Goal: Information Seeking & Learning: Understand process/instructions

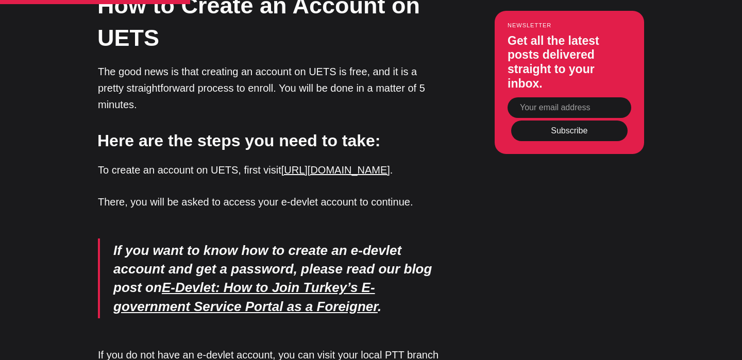
scroll to position [1783, 0]
click at [355, 164] on link "[URL][DOMAIN_NAME]" at bounding box center [335, 169] width 109 height 11
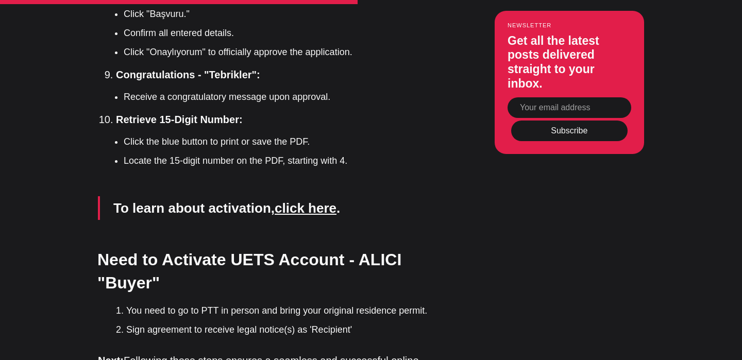
scroll to position [2869, 0]
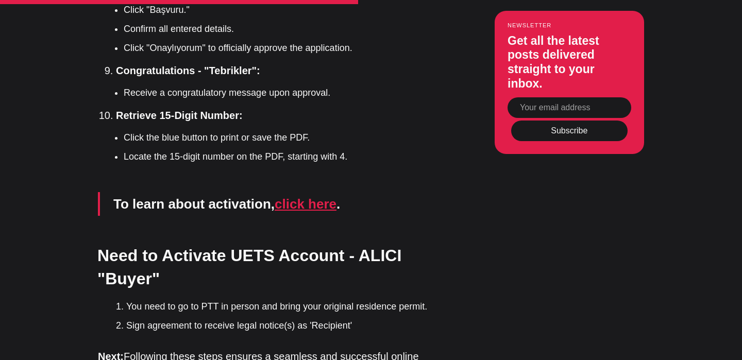
click at [300, 196] on link "click here" at bounding box center [306, 203] width 62 height 15
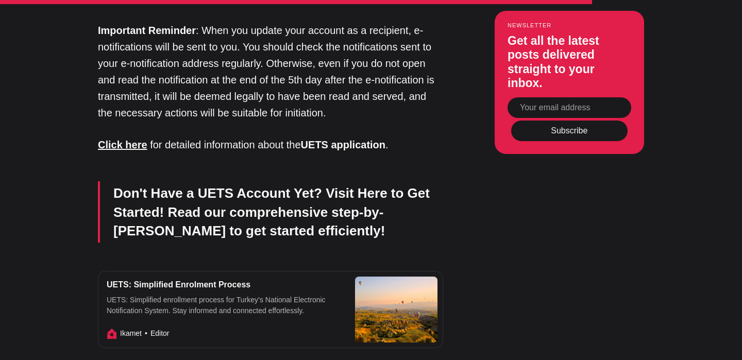
scroll to position [1524, 0]
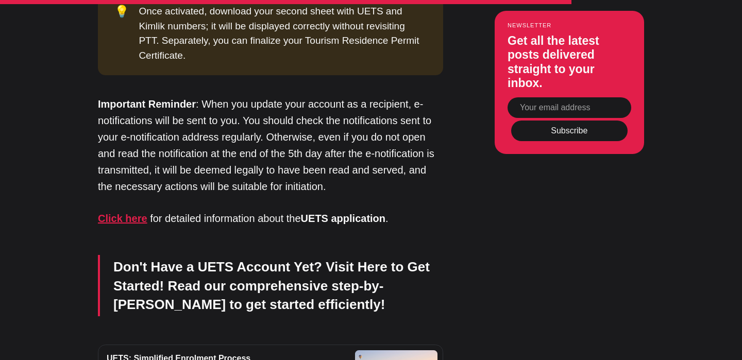
click at [129, 213] on strong "Click here" at bounding box center [122, 218] width 49 height 11
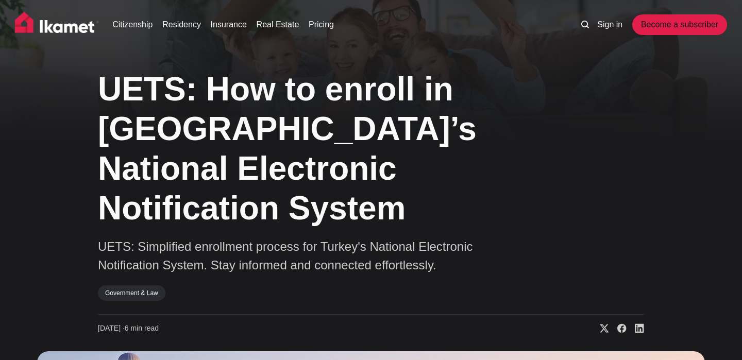
scroll to position [100, 0]
